Goal: Information Seeking & Learning: Learn about a topic

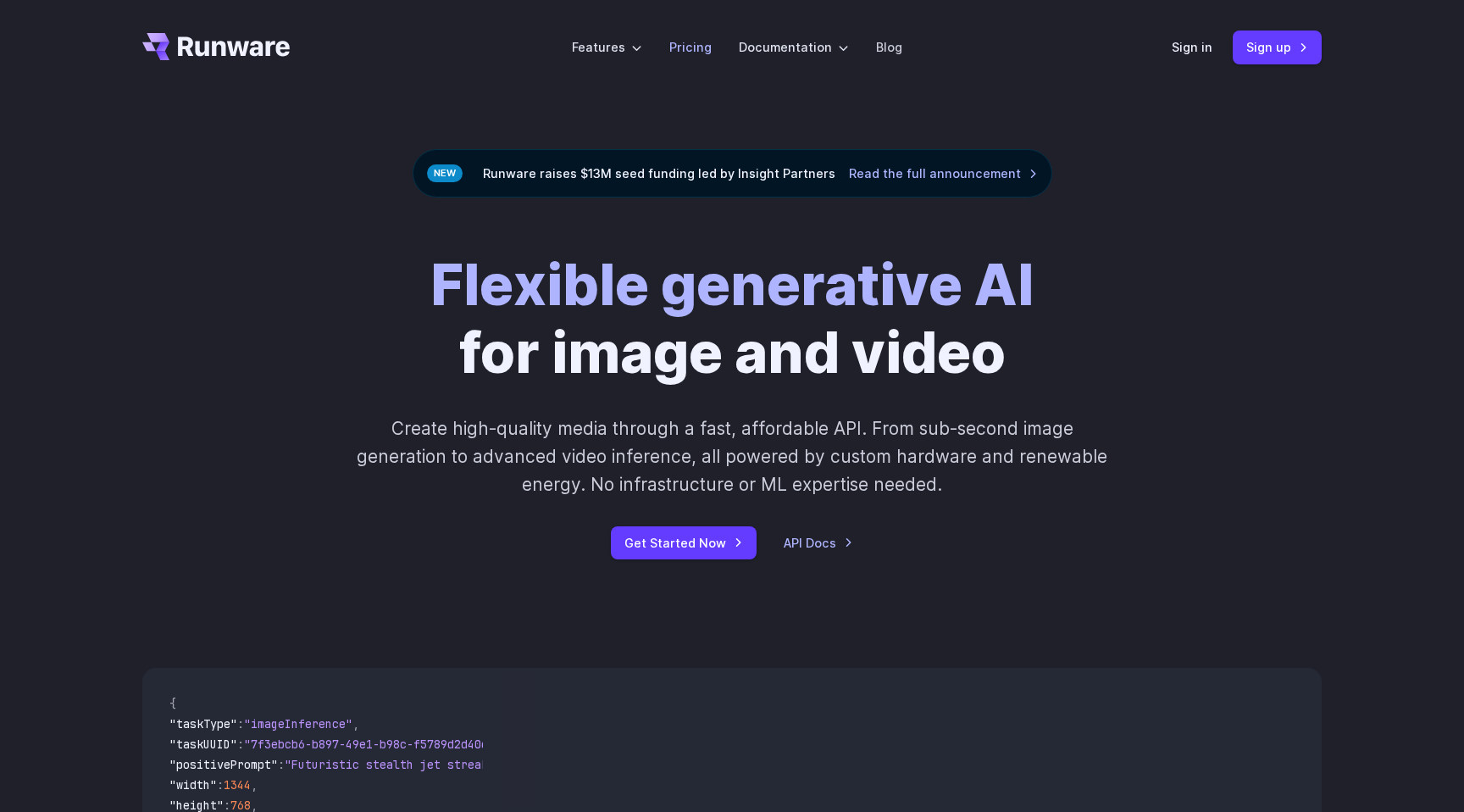
click at [694, 48] on link "Pricing" at bounding box center [691, 47] width 43 height 20
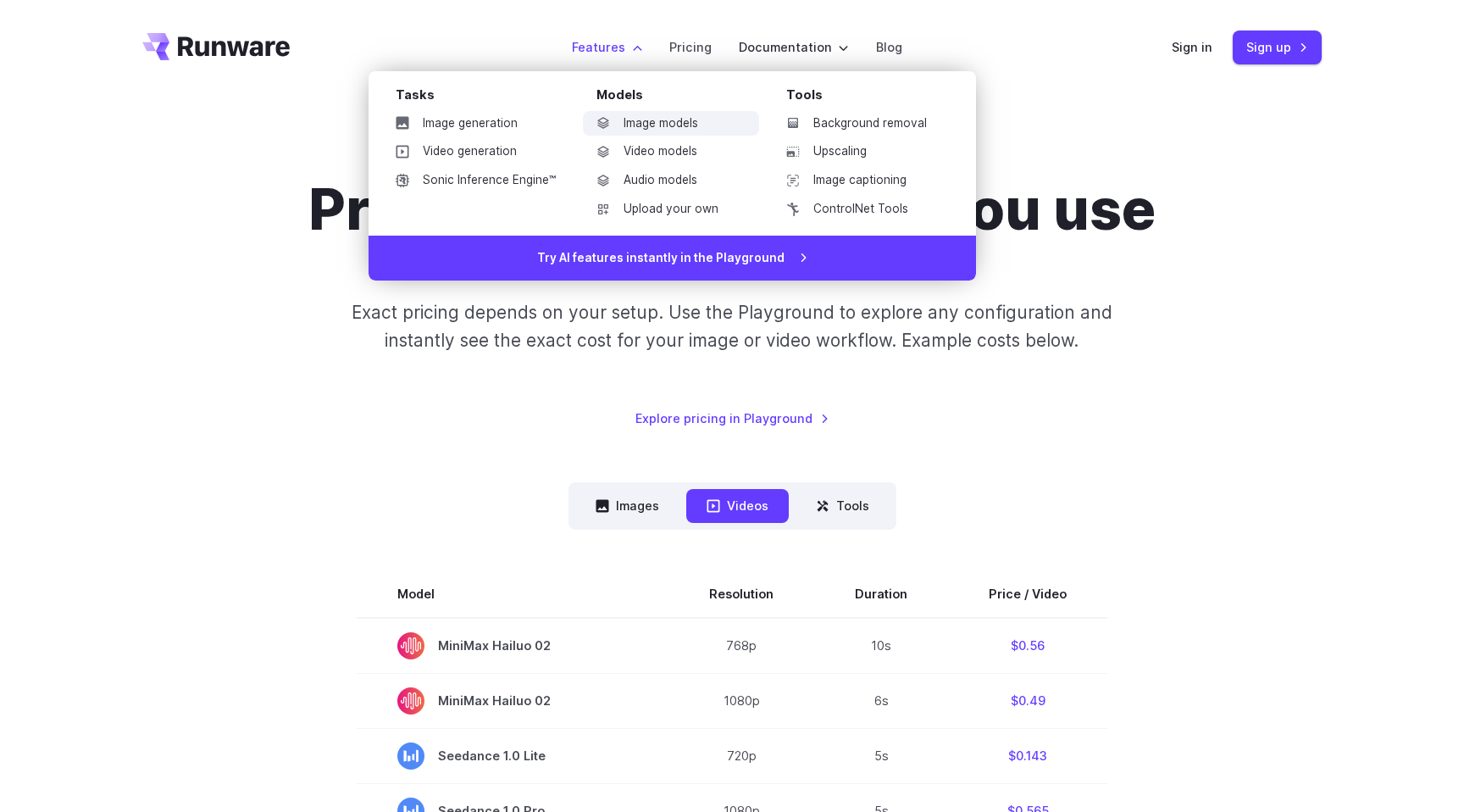
click at [656, 120] on link "Image models" at bounding box center [671, 124] width 176 height 26
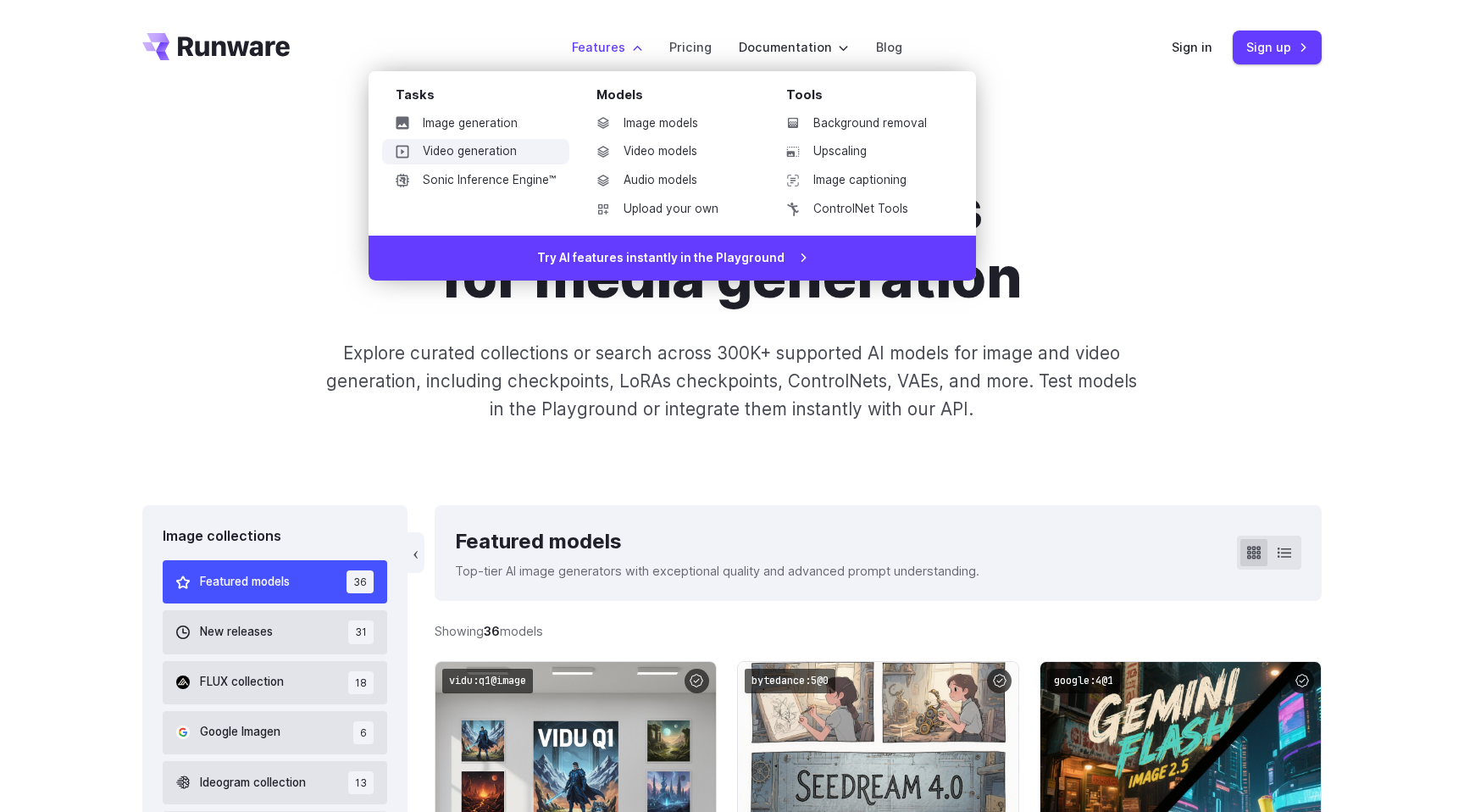
click at [519, 142] on link "Video generation" at bounding box center [476, 151] width 187 height 26
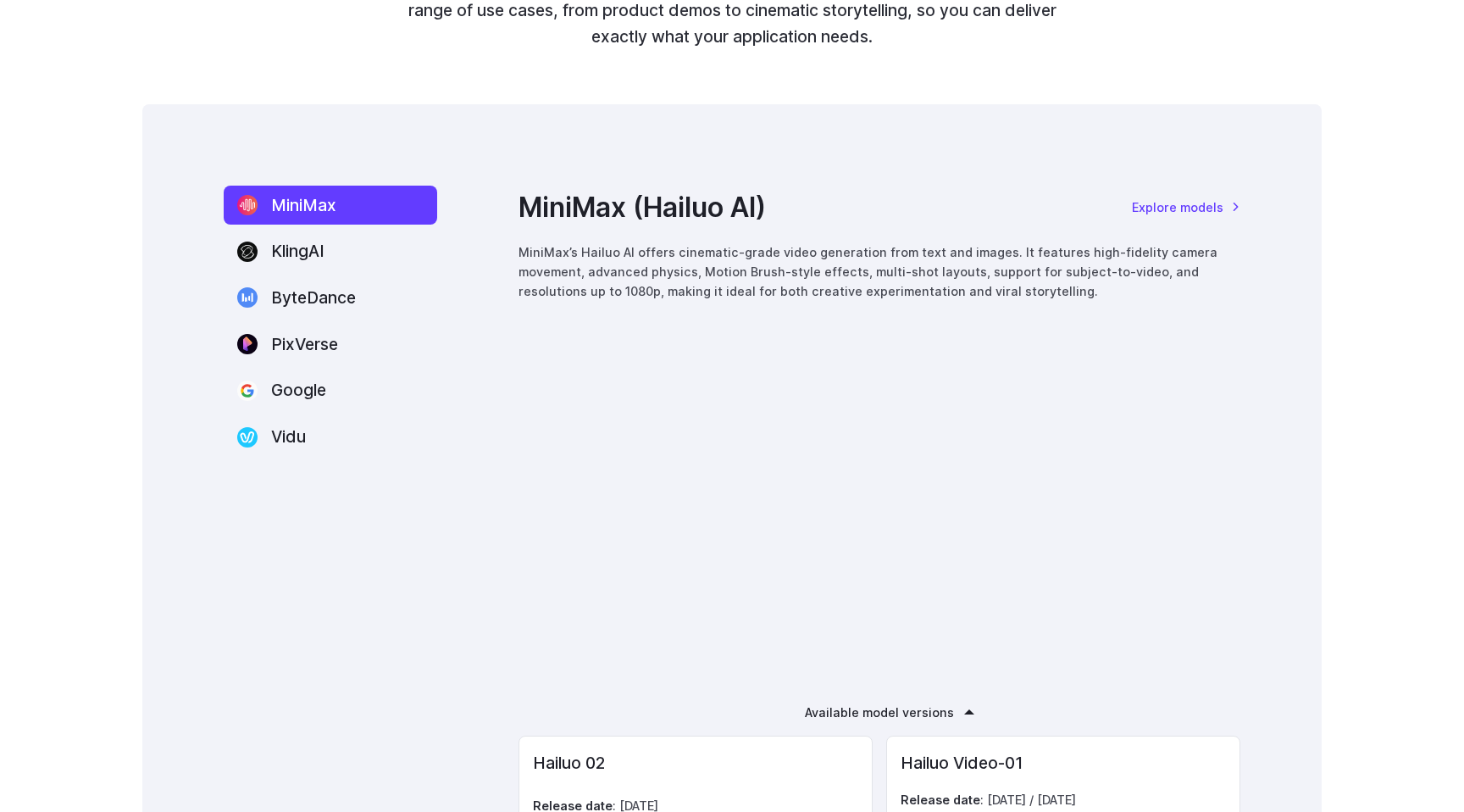
scroll to position [2218, 0]
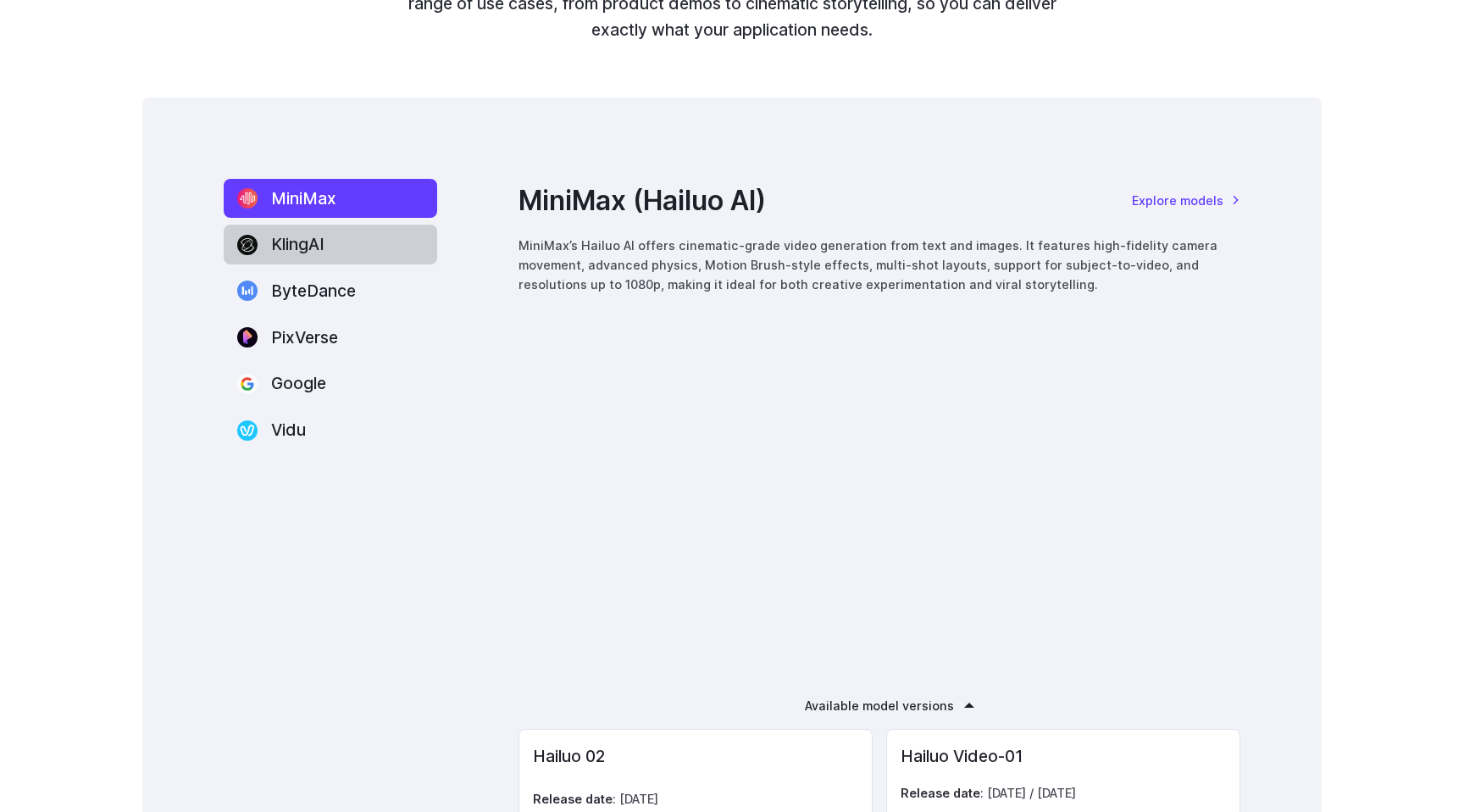
click at [321, 256] on label "KlingAI" at bounding box center [330, 244] width 214 height 40
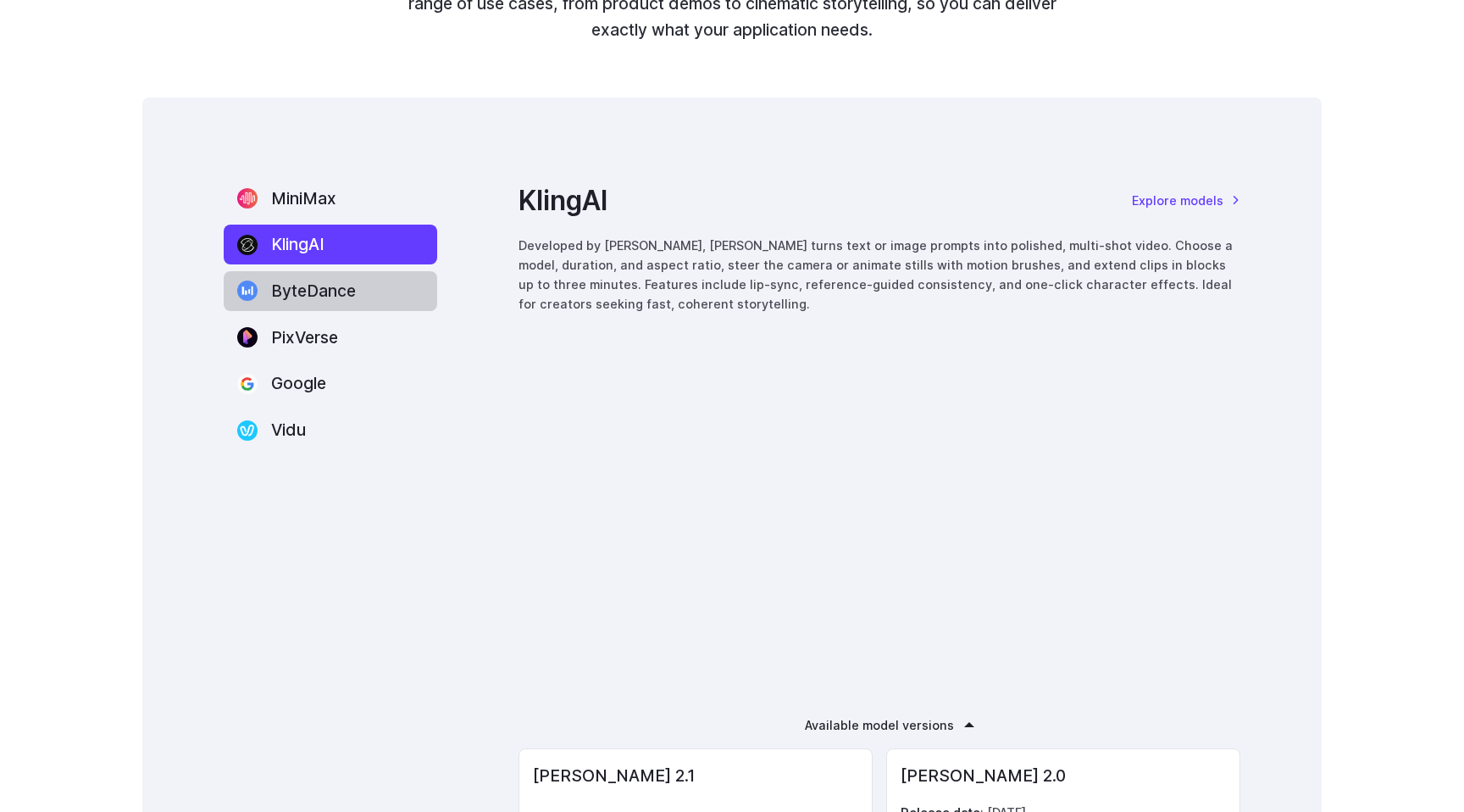
click at [335, 300] on label "ByteDance" at bounding box center [330, 291] width 214 height 40
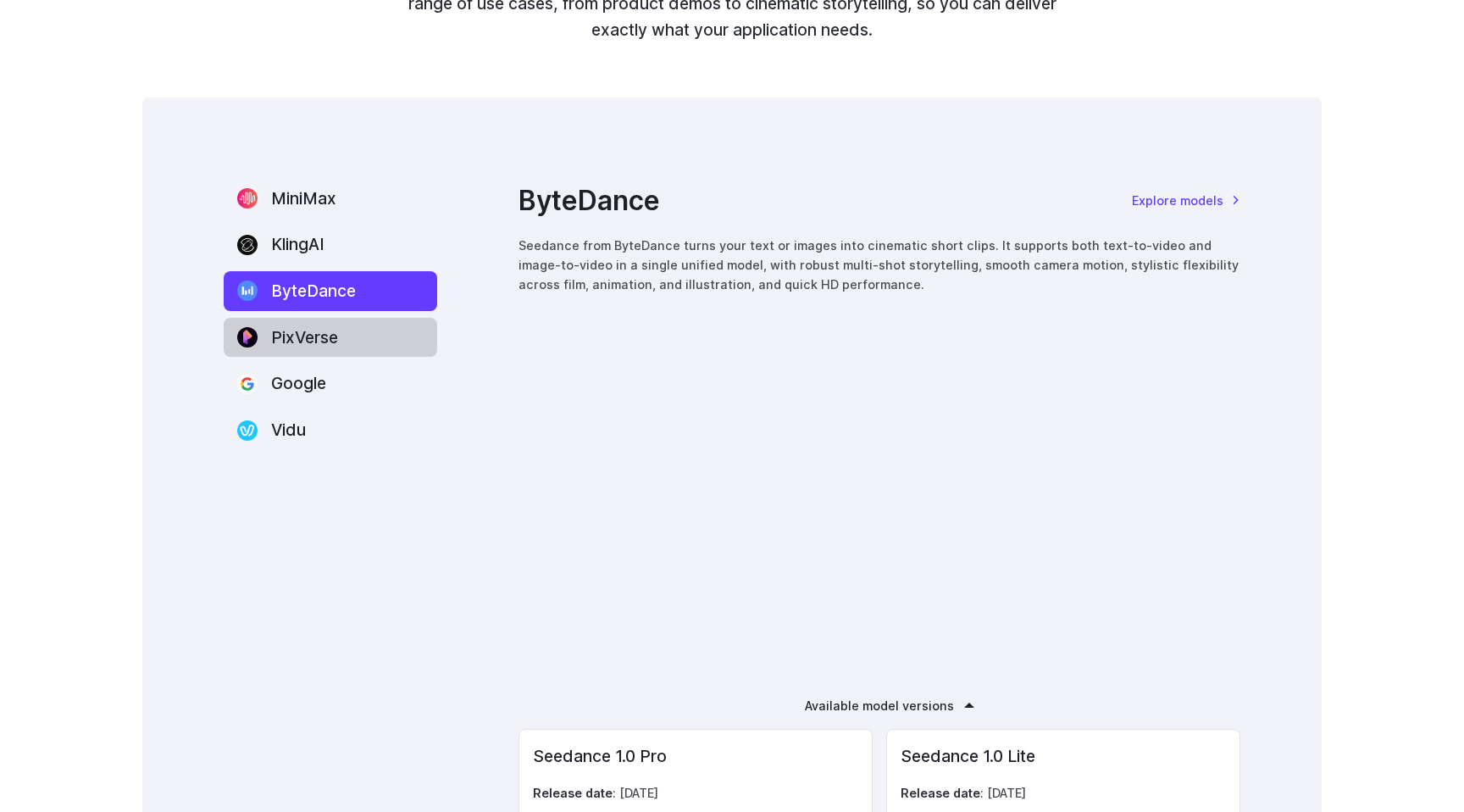
click at [334, 353] on label "PixVerse" at bounding box center [330, 337] width 214 height 40
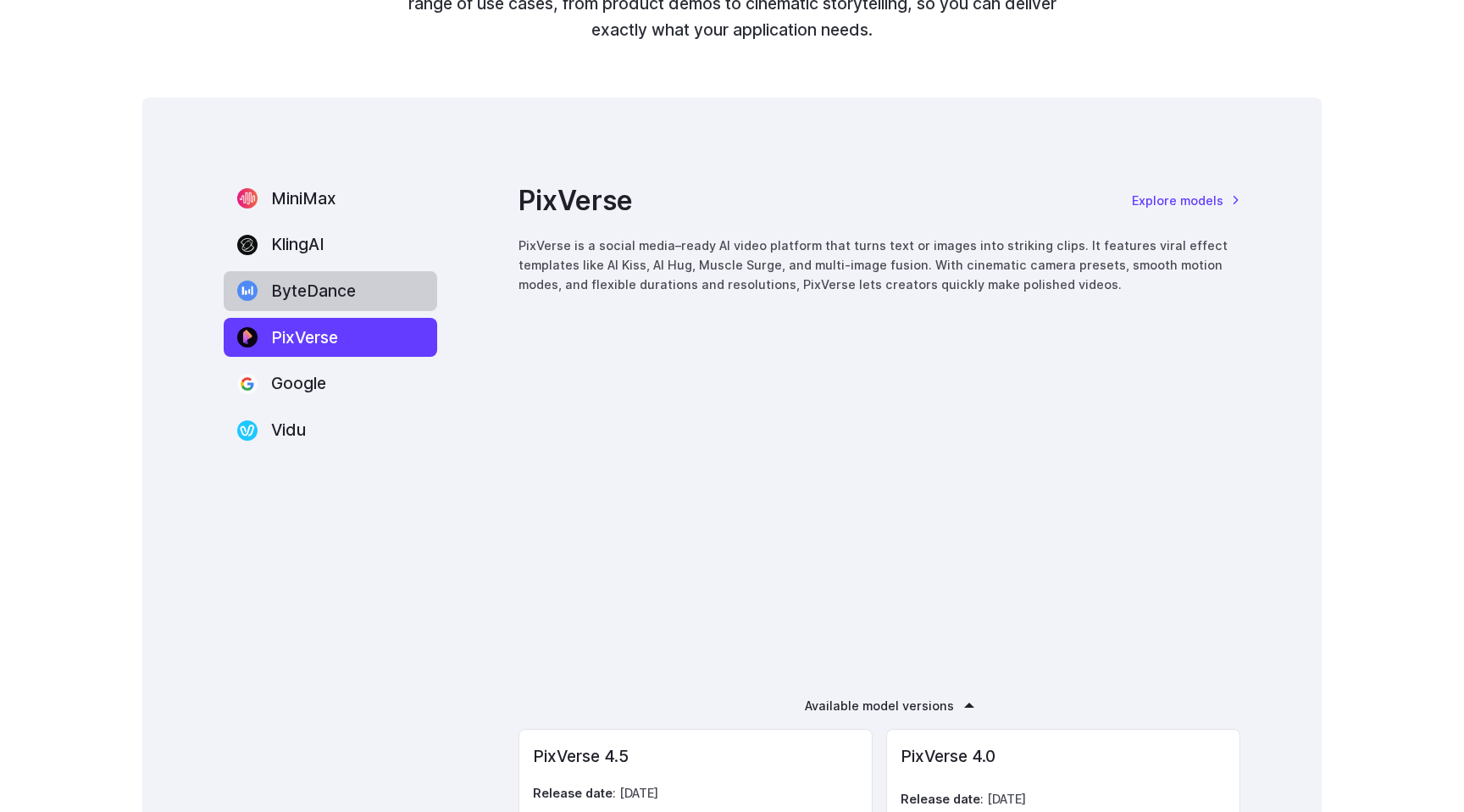
click at [326, 299] on label "ByteDance" at bounding box center [330, 291] width 214 height 40
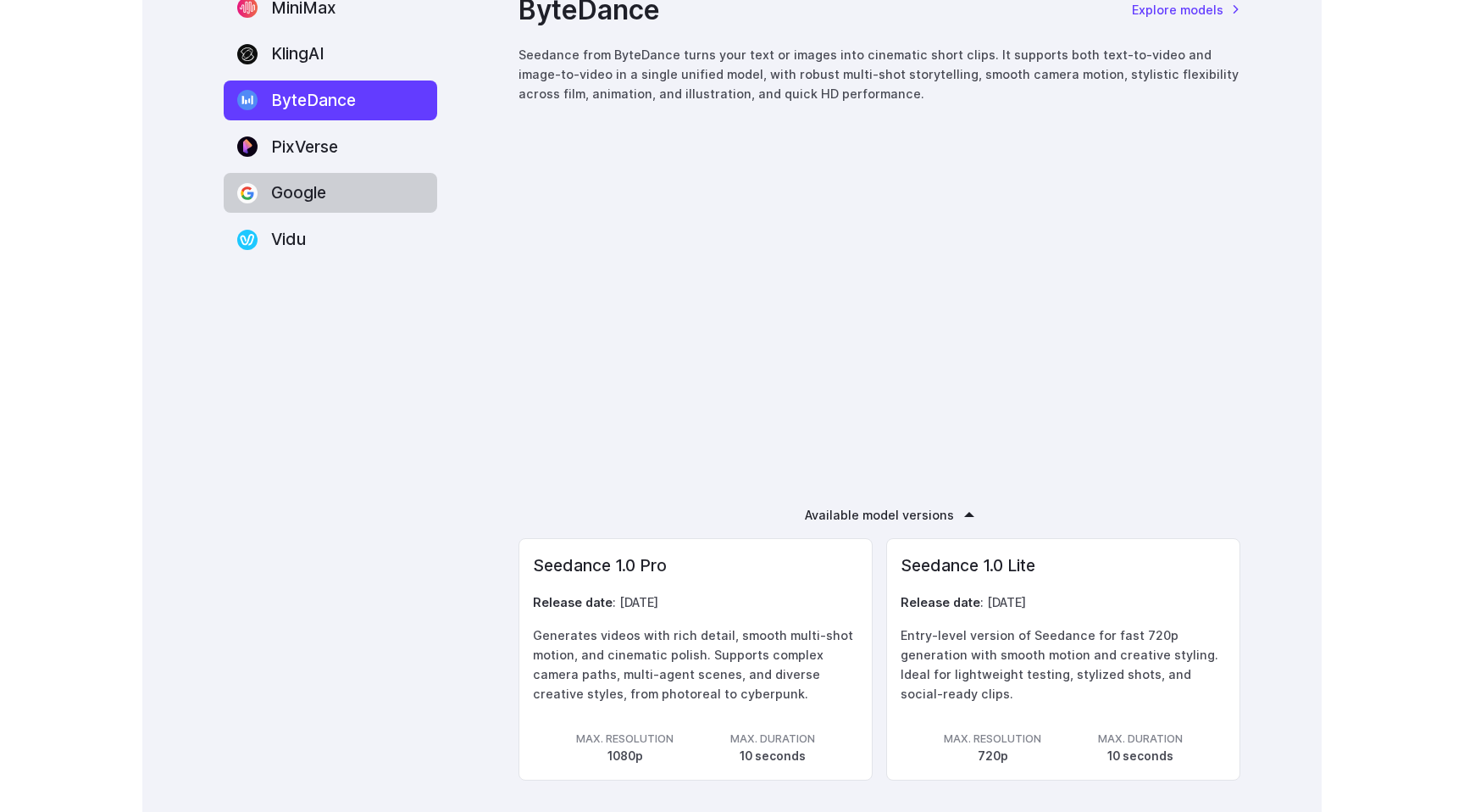
scroll to position [2377, 0]
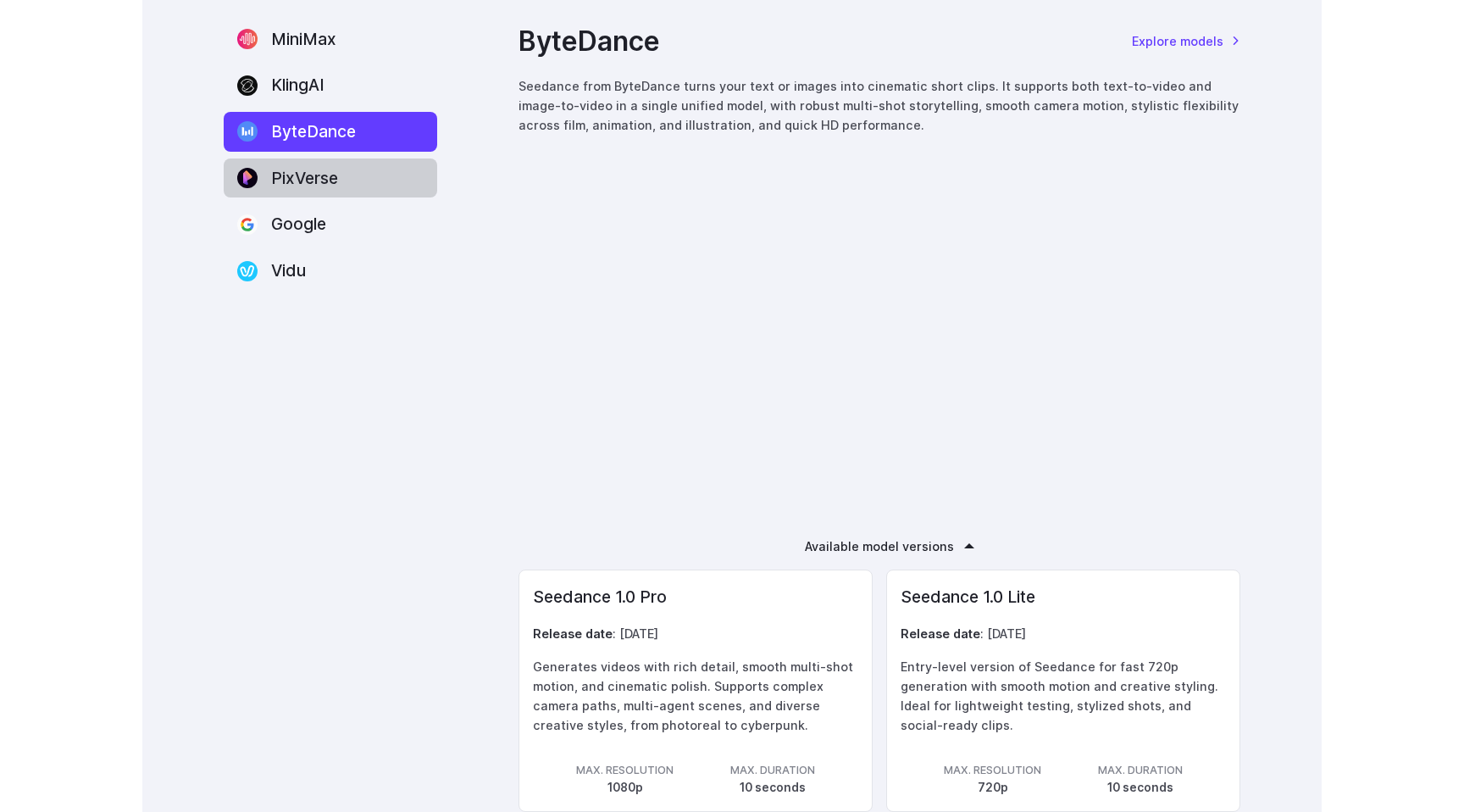
click at [344, 172] on label "PixVerse" at bounding box center [330, 178] width 214 height 40
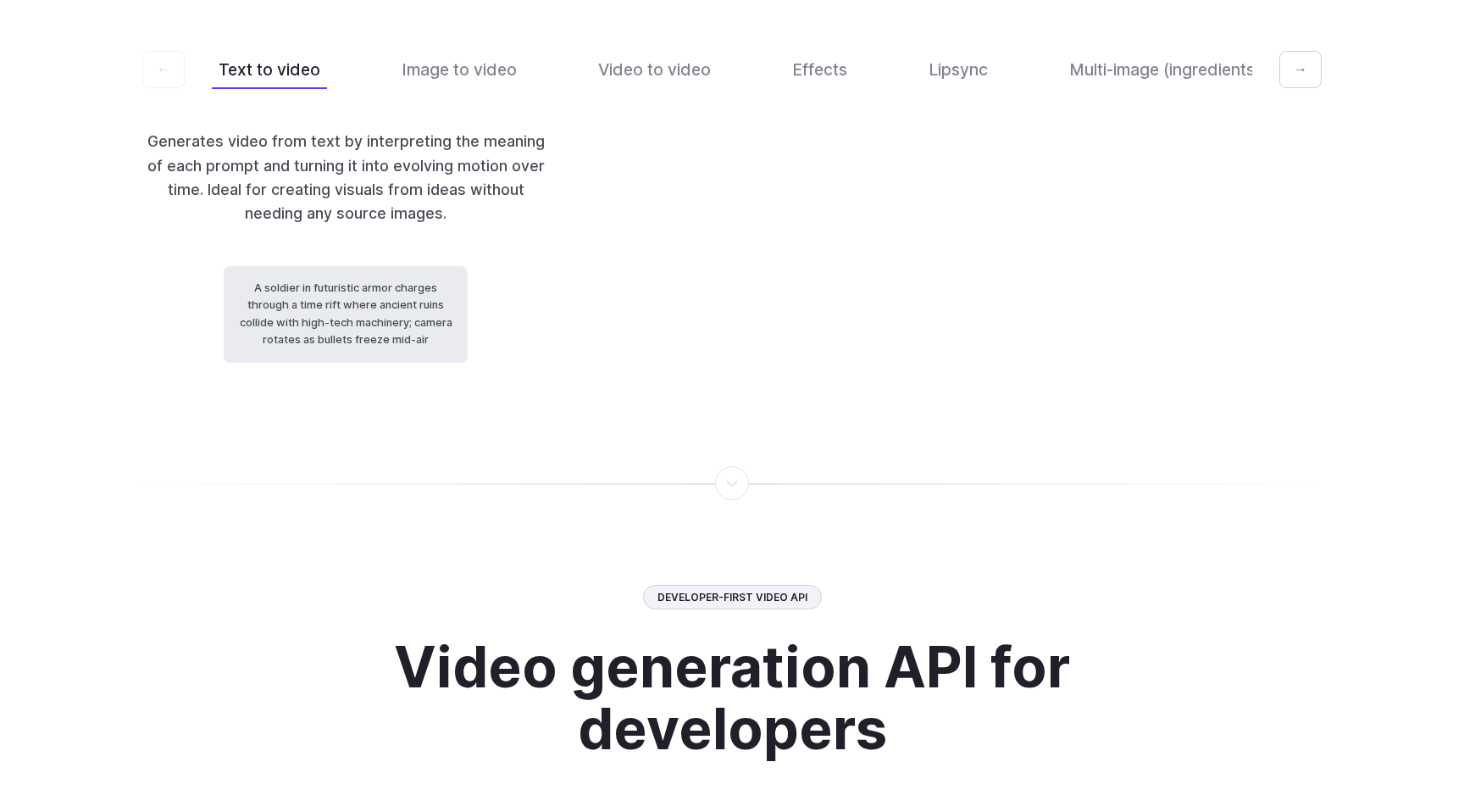
scroll to position [3879, 0]
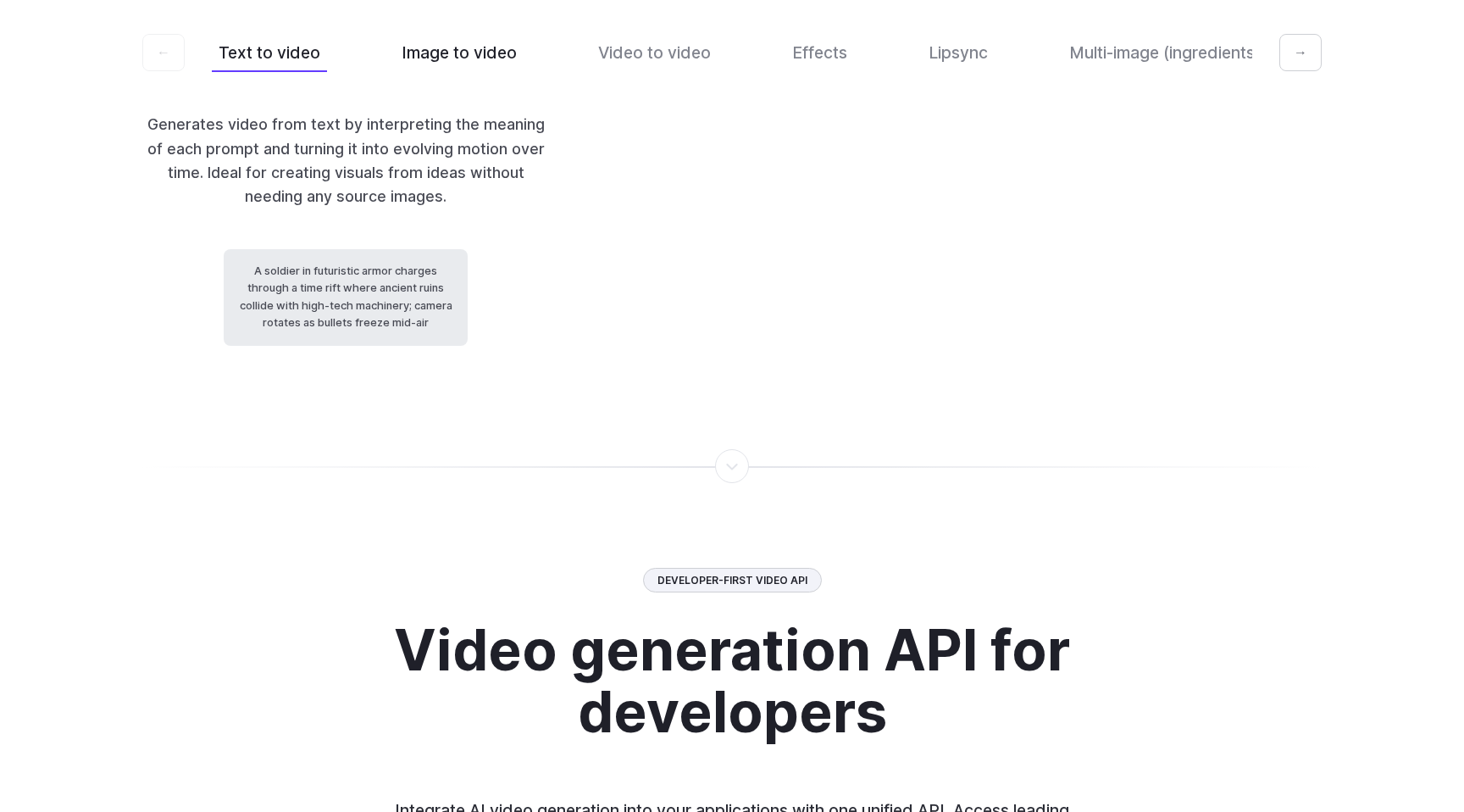
click at [450, 73] on button "Image to video" at bounding box center [459, 53] width 129 height 40
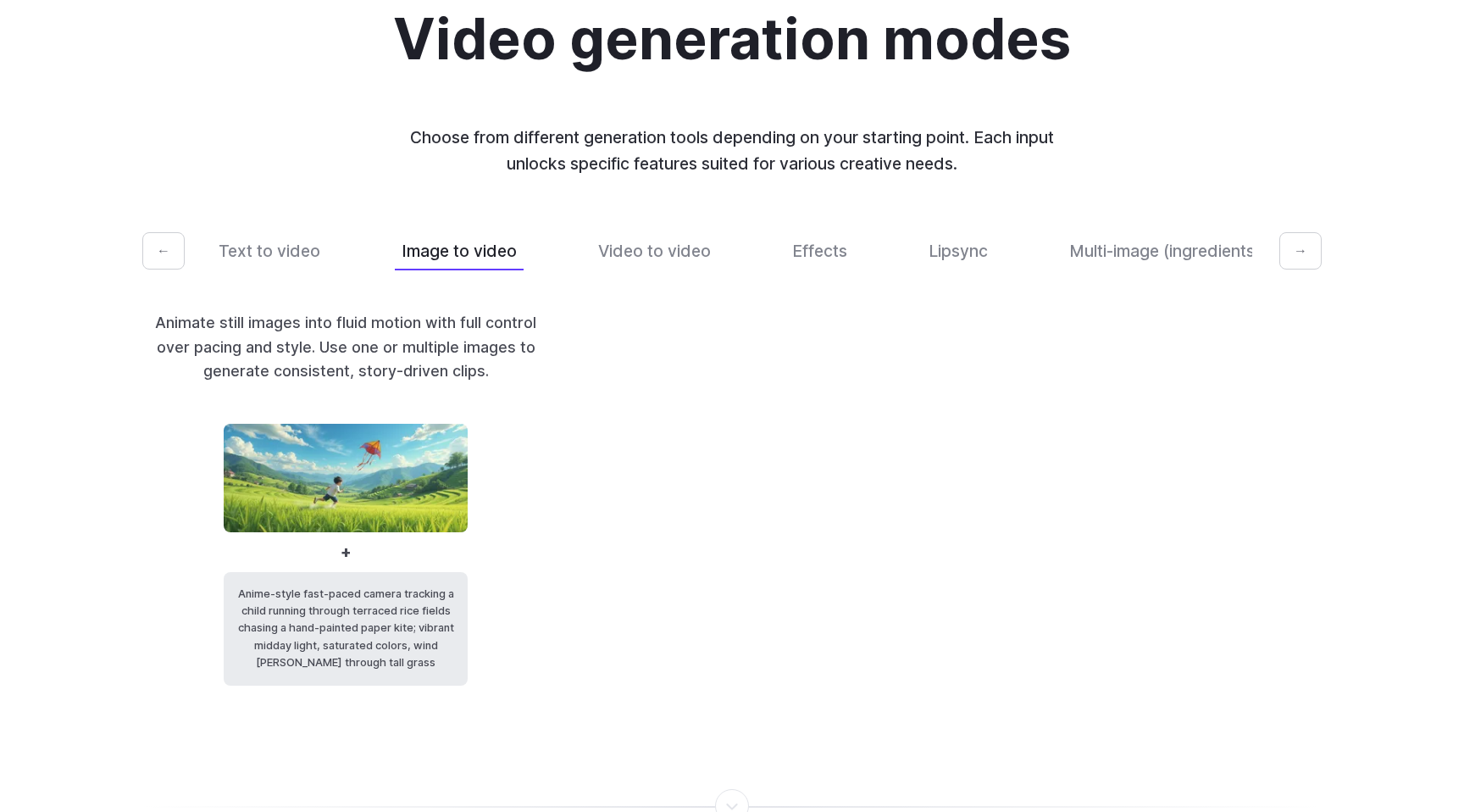
scroll to position [3679, 0]
click at [304, 678] on code "Anime-style fast-paced camera tracking a child running through terraced rice fi…" at bounding box center [345, 630] width 244 height 114
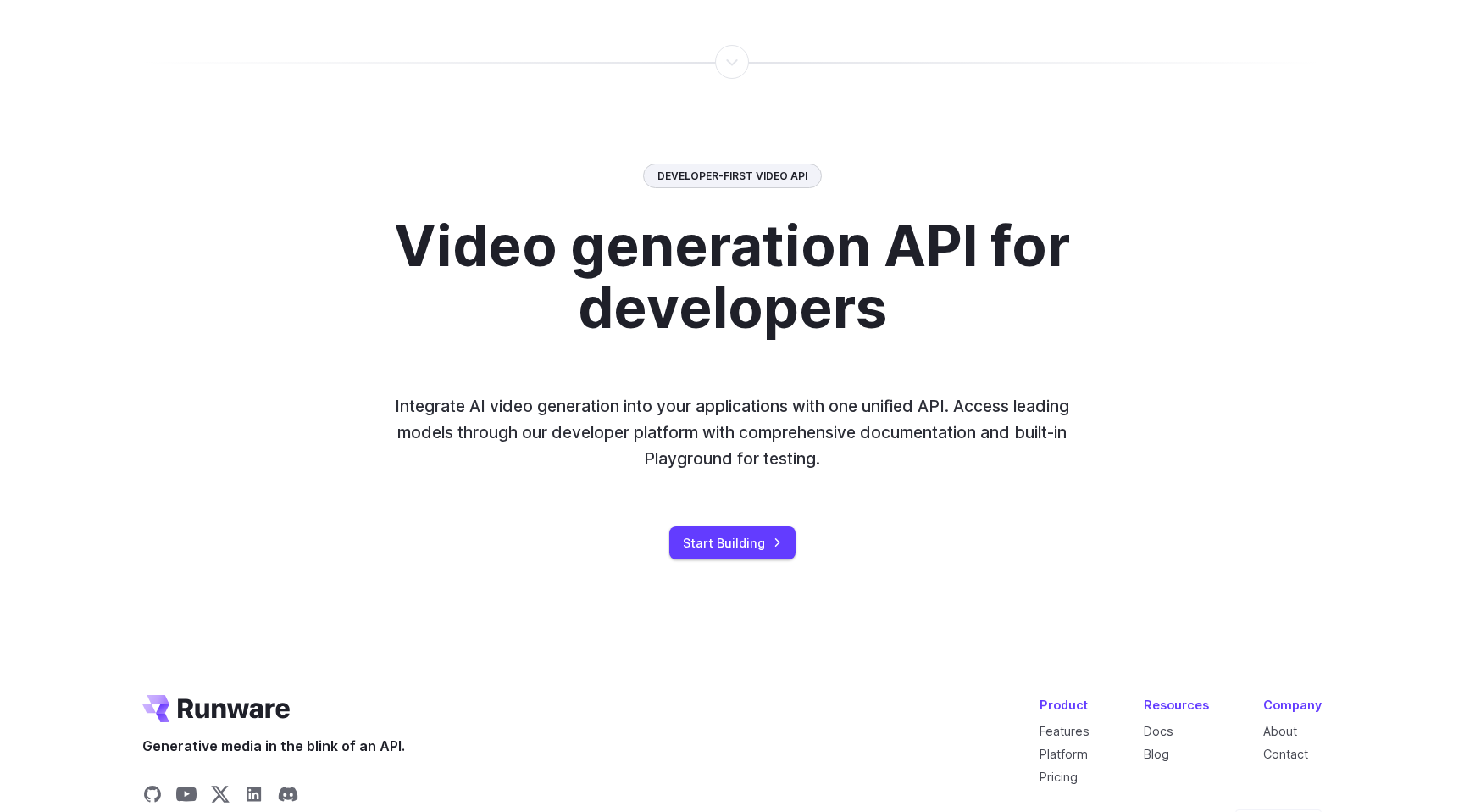
scroll to position [4451, 0]
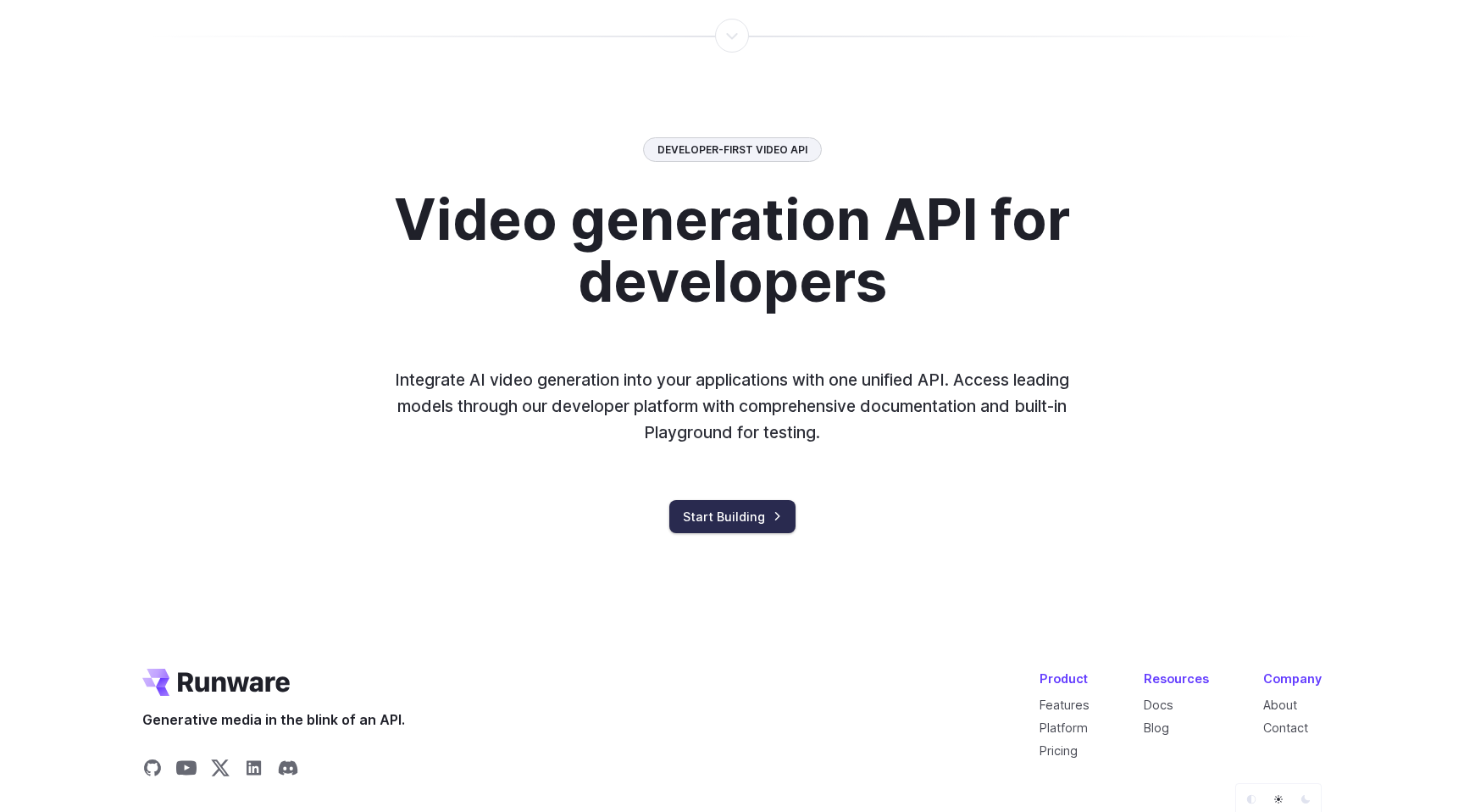
click at [700, 533] on link "Start Building" at bounding box center [732, 516] width 127 height 33
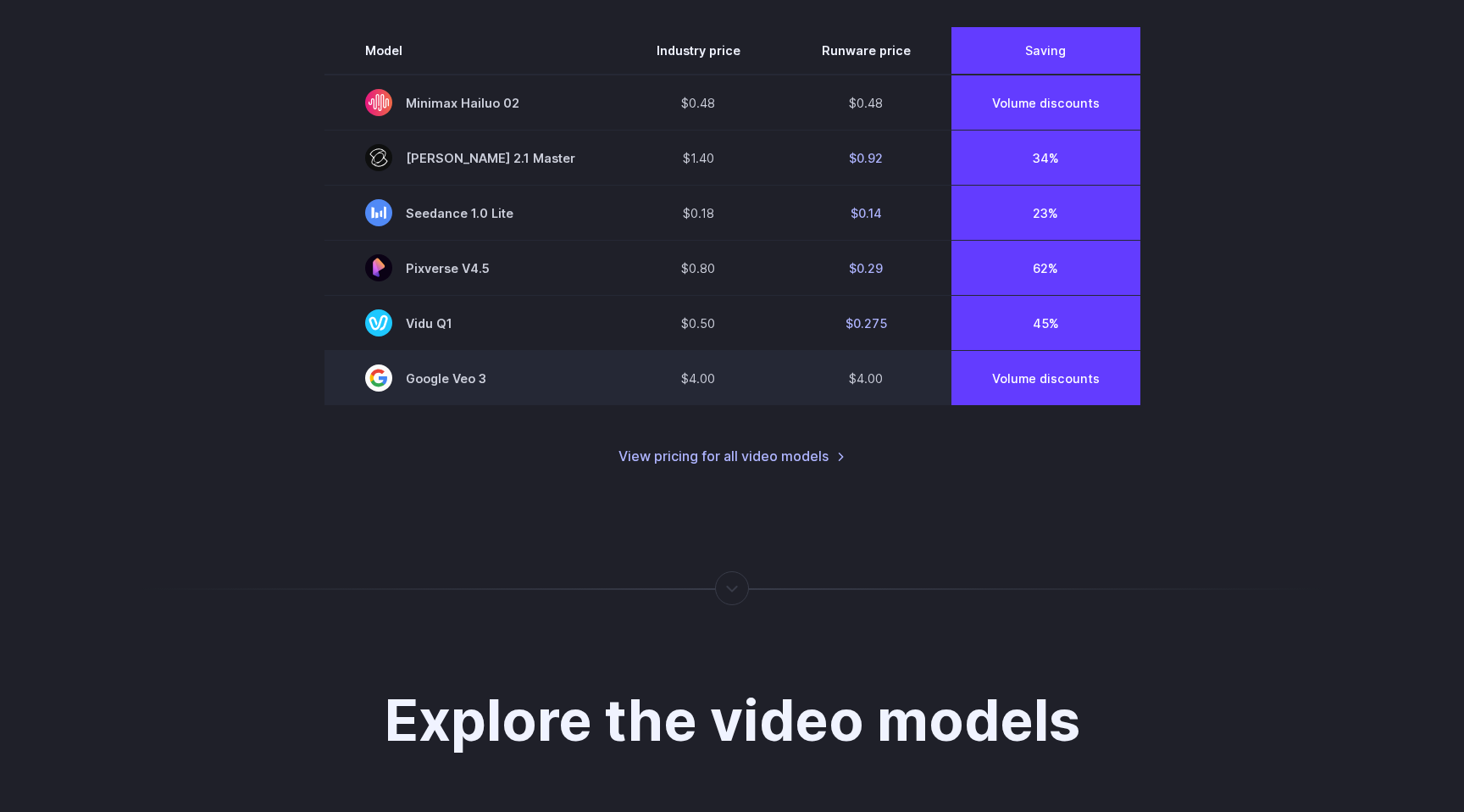
scroll to position [1354, 0]
